Goal: Find specific page/section: Find specific page/section

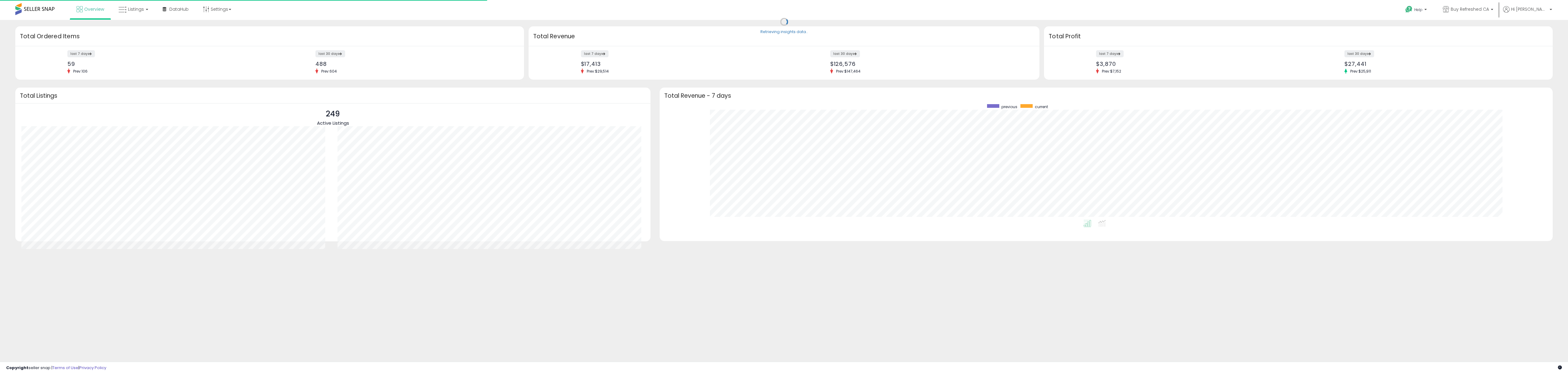
scroll to position [116, 881]
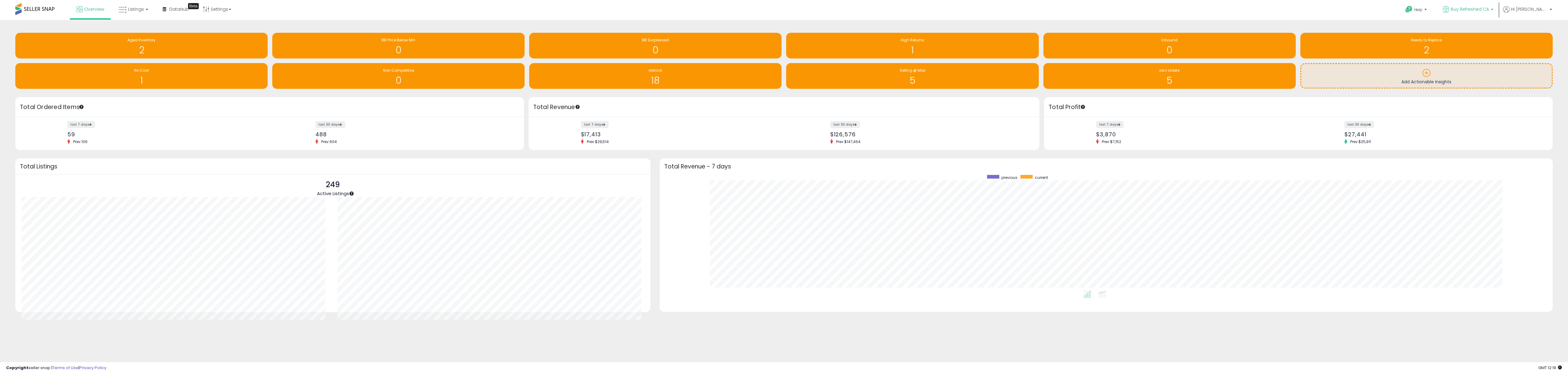
click at [1489, 7] on span "Buy Refreshed CA" at bounding box center [1469, 9] width 38 height 6
click at [1472, 29] on p "Buy Refreshed 885 listings" at bounding box center [1449, 29] width 90 height 12
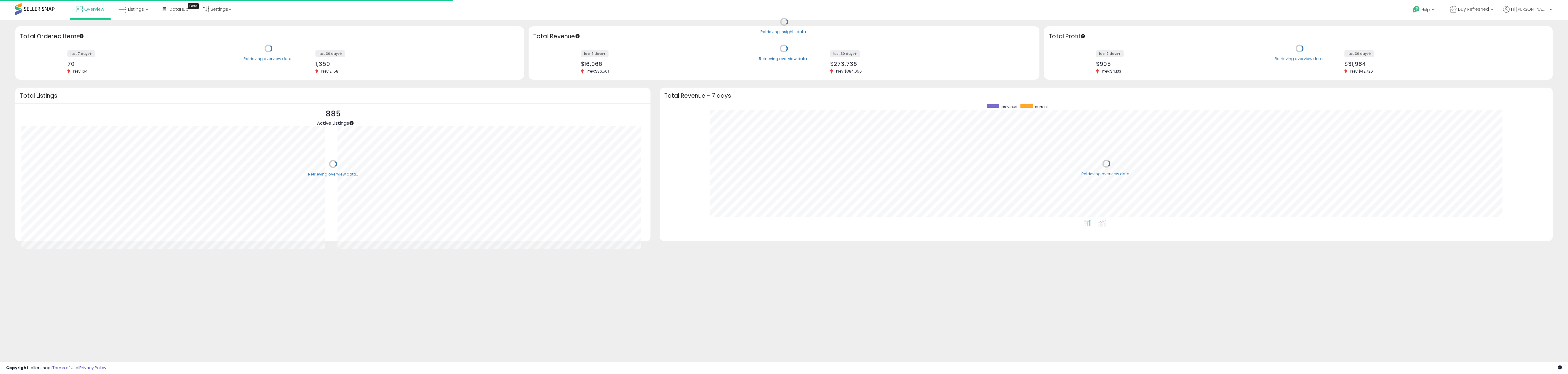
scroll to position [116, 881]
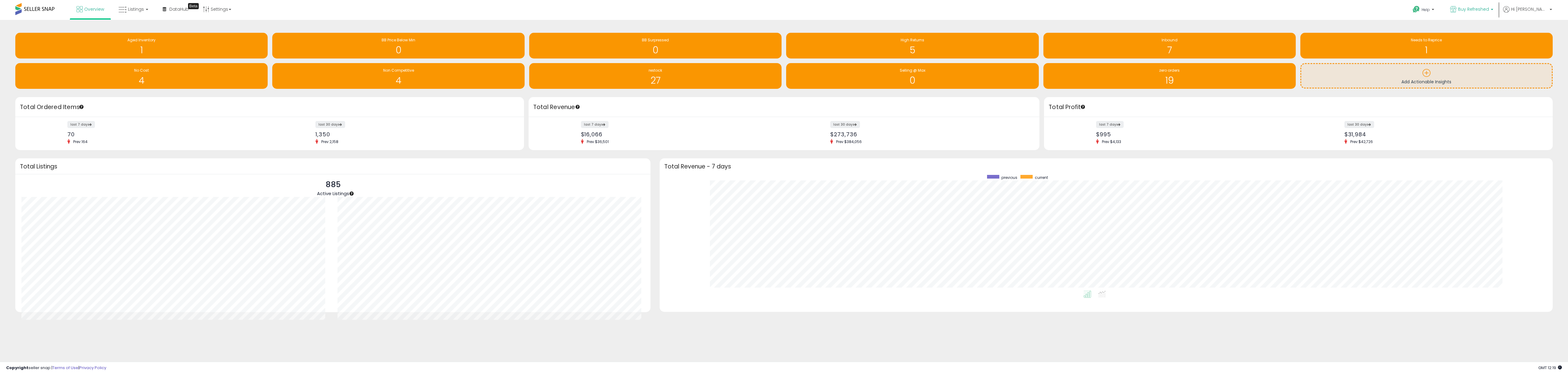
click at [1489, 12] on span "Buy Refreshed" at bounding box center [1473, 9] width 31 height 6
click at [1460, 40] on p "Buy Refreshed CA 249 listings" at bounding box center [1449, 43] width 90 height 12
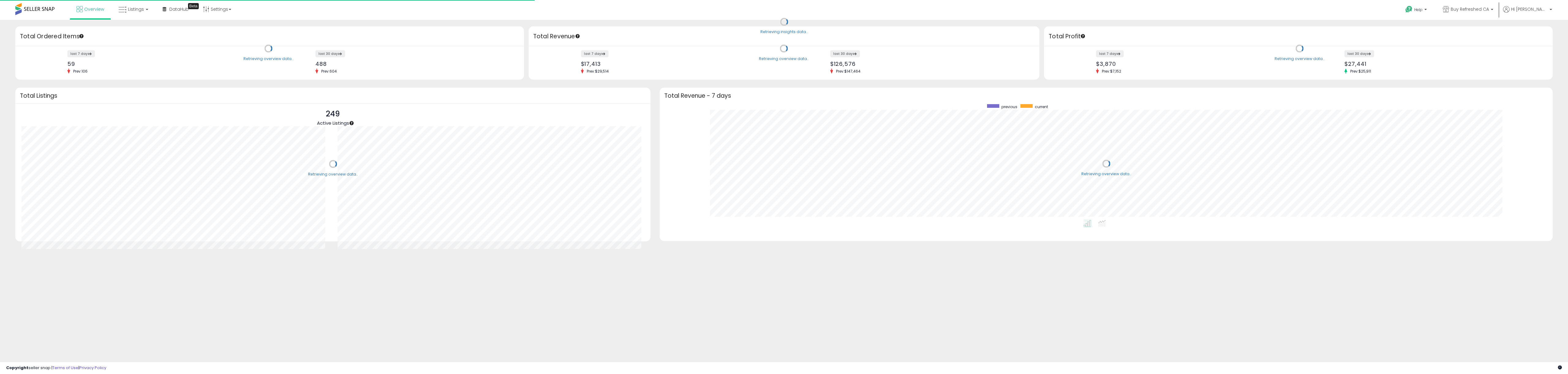
scroll to position [116, 881]
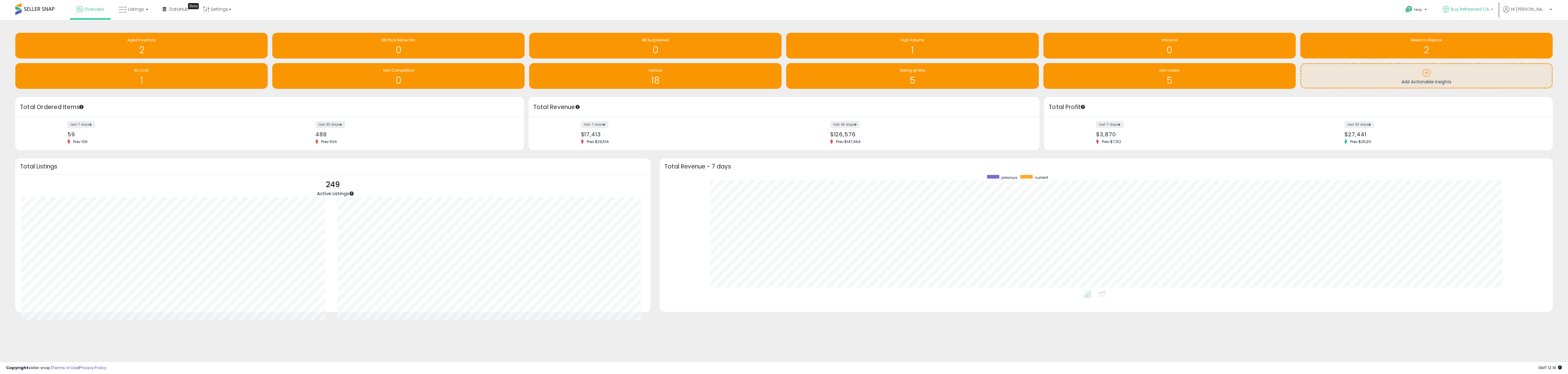
click at [1465, 10] on span "Buy Refreshed CA" at bounding box center [1469, 9] width 38 height 6
click at [1460, 27] on p "Buy Refreshed 885 listings" at bounding box center [1449, 29] width 90 height 12
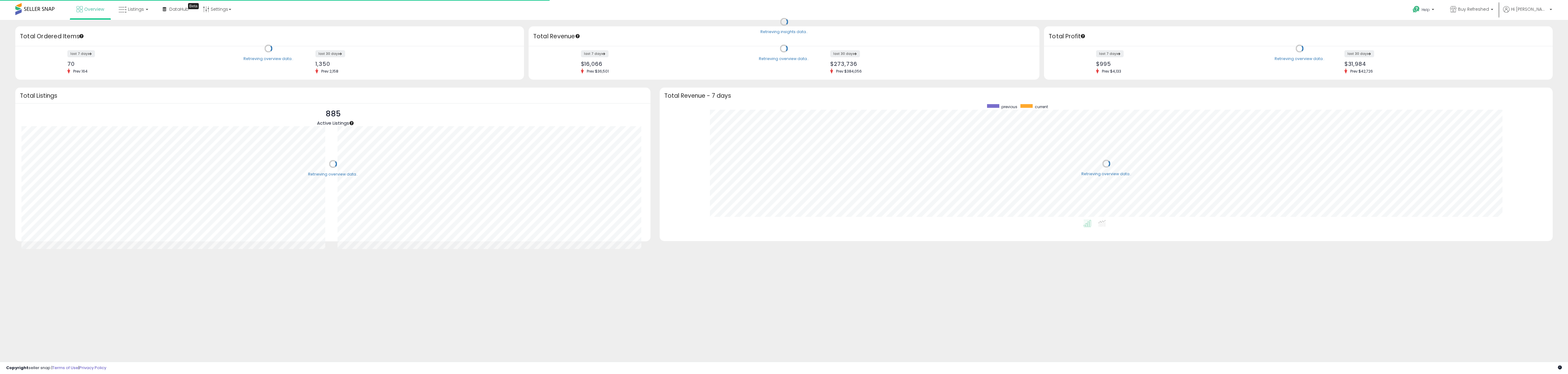
scroll to position [116, 881]
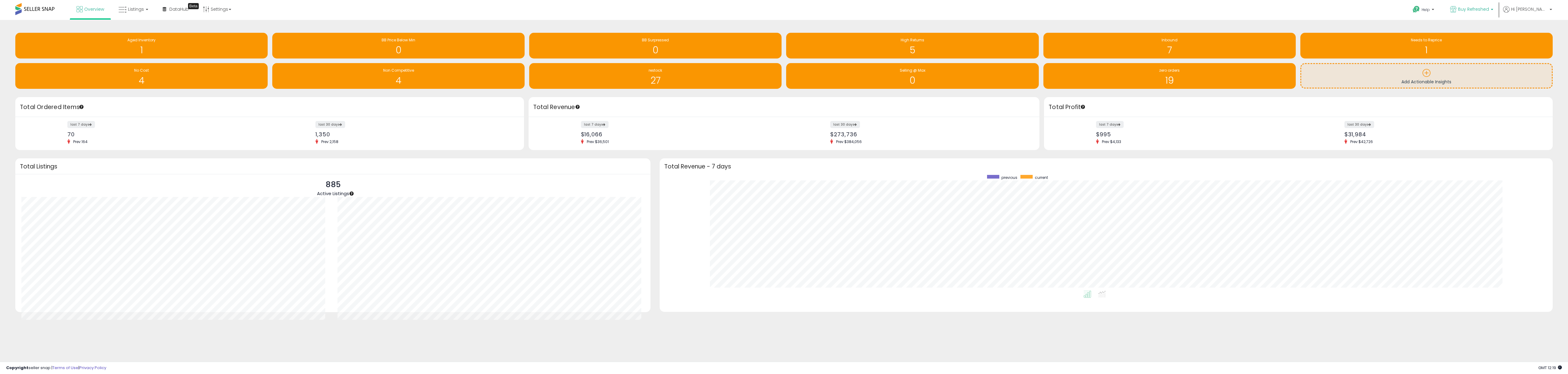
click at [1478, 8] on span "Buy Refreshed" at bounding box center [1473, 9] width 31 height 6
click at [1447, 40] on span "Buy Refreshed CA" at bounding box center [1427, 43] width 40 height 5
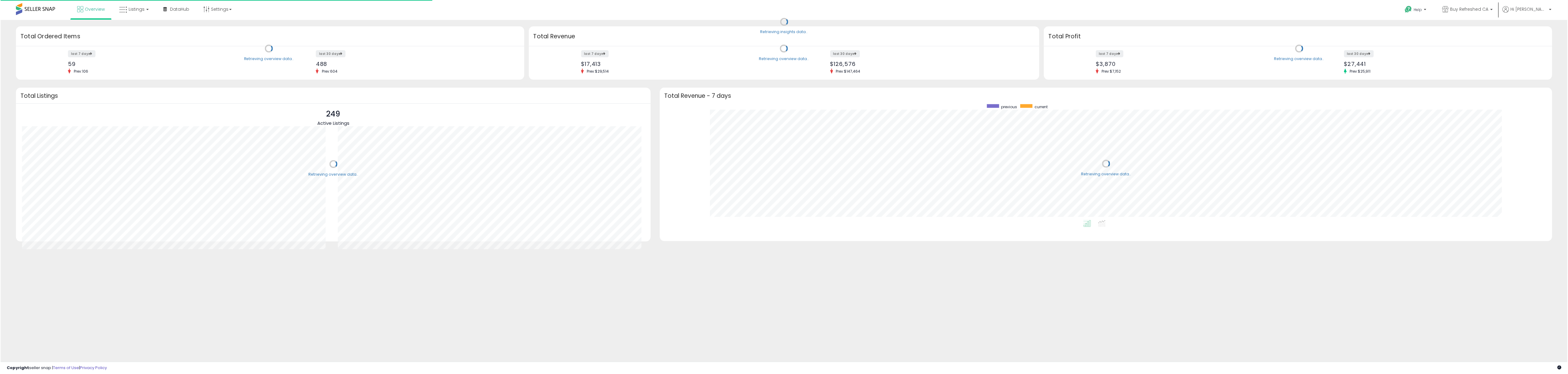
scroll to position [116, 881]
